Goal: Task Accomplishment & Management: Manage account settings

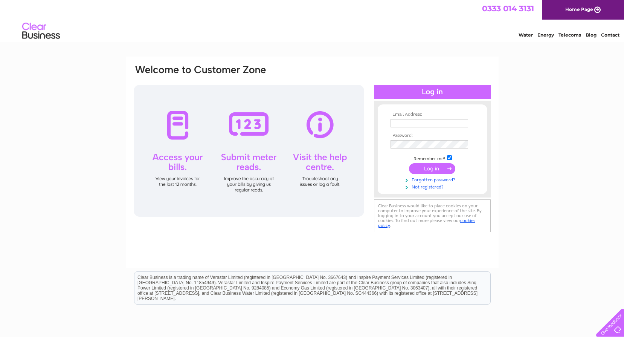
type input "liftingpl@atrgroup.co.uk"
click at [436, 168] on input "submit" at bounding box center [432, 168] width 46 height 11
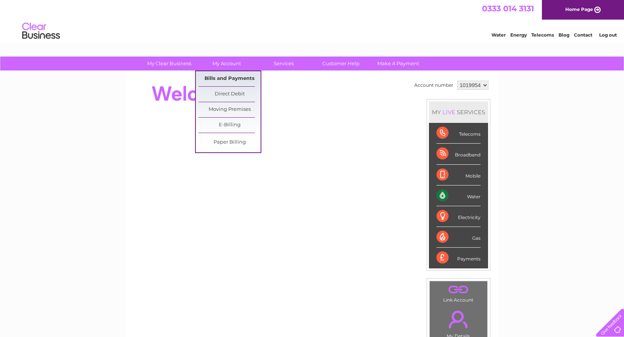
click at [223, 80] on link "Bills and Payments" at bounding box center [230, 78] width 62 height 15
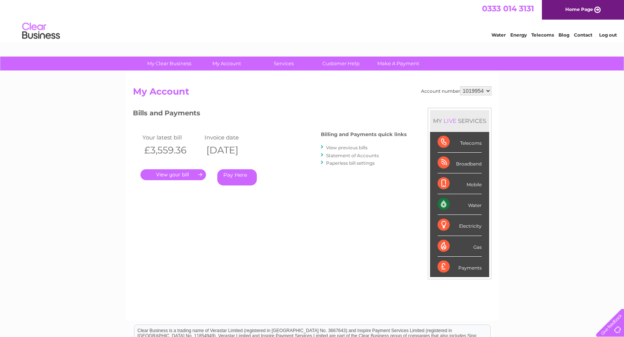
click at [185, 176] on link "." at bounding box center [174, 174] width 66 height 11
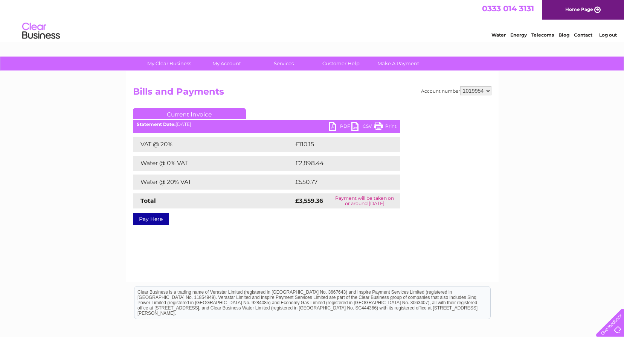
click at [338, 127] on link "PDF" at bounding box center [340, 127] width 23 height 11
